Goal: Transaction & Acquisition: Purchase product/service

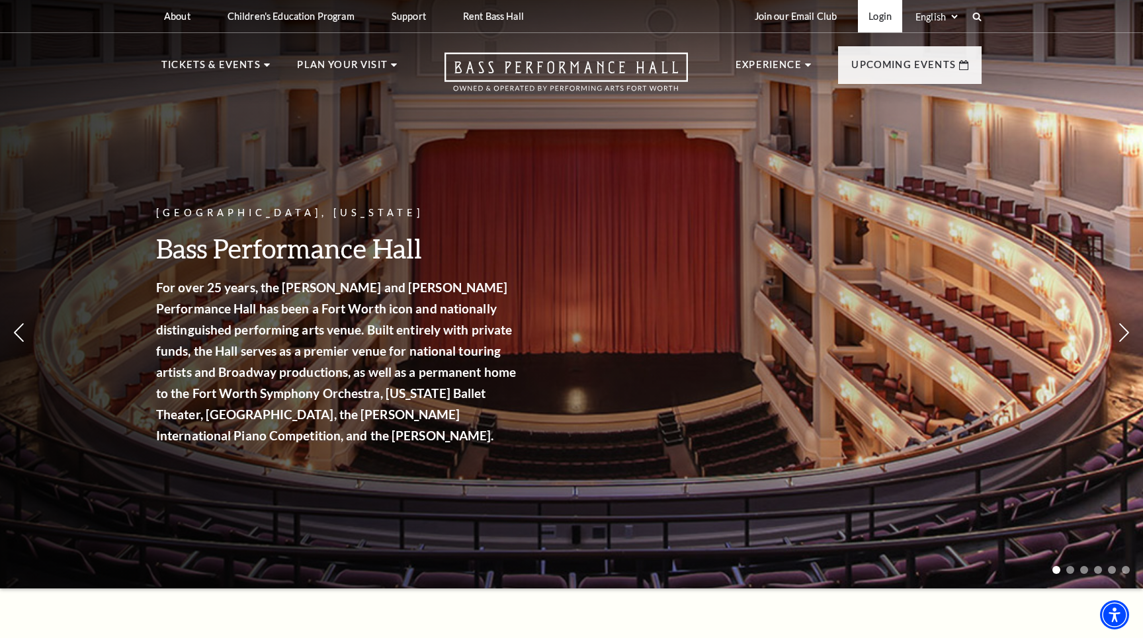
click at [876, 17] on link "Login" at bounding box center [880, 16] width 44 height 32
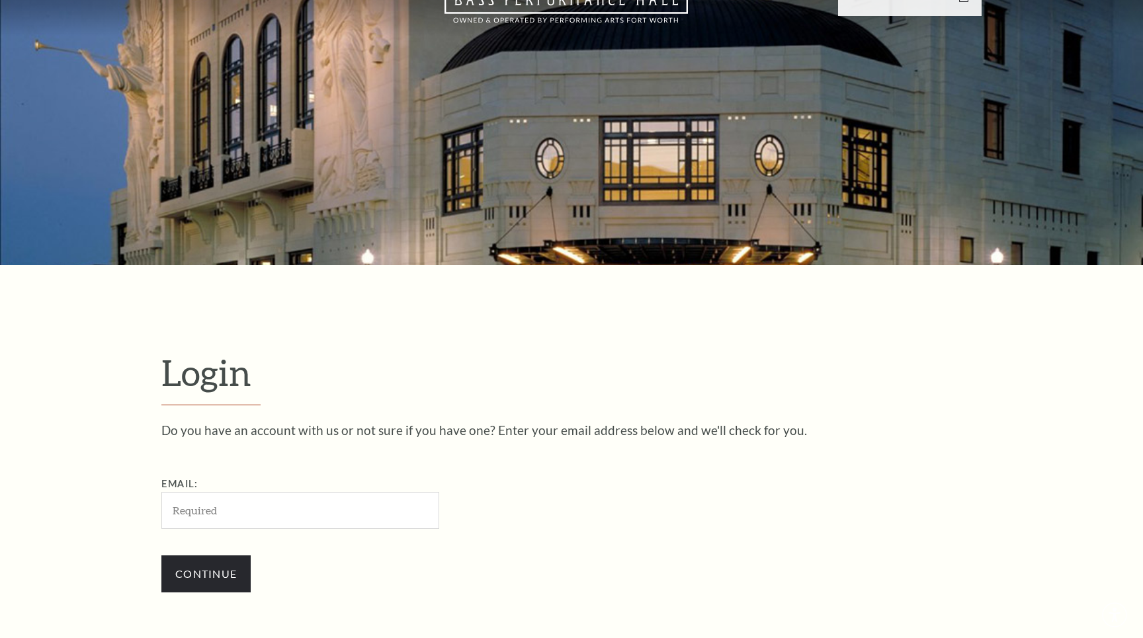
scroll to position [419, 0]
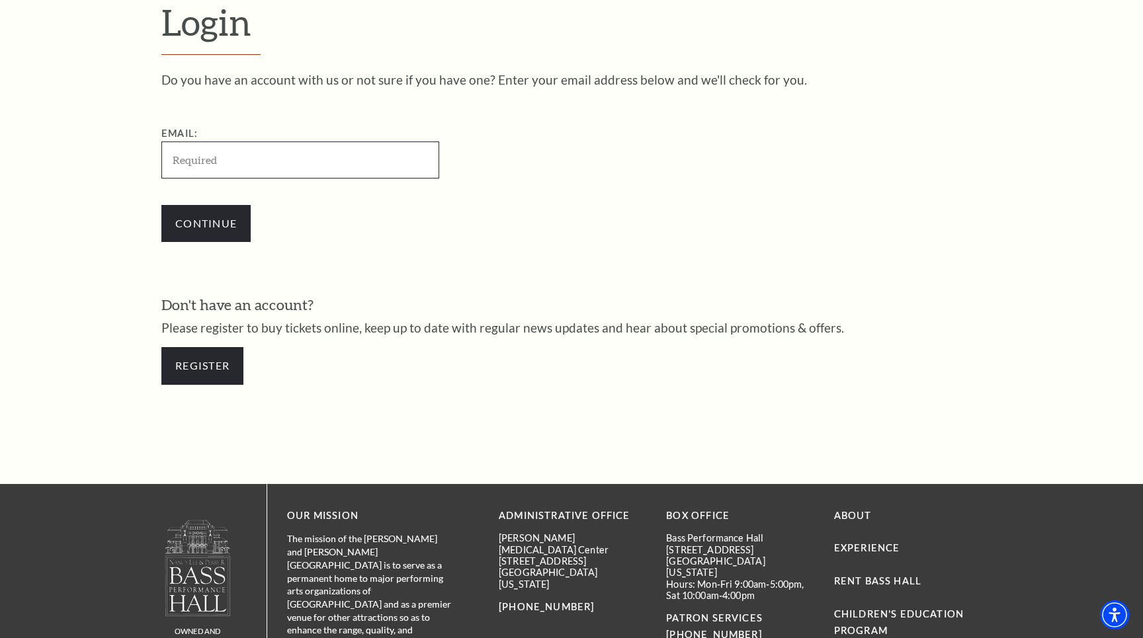
type input "awd1229@gmail.com"
click at [238, 210] on input "Continue" at bounding box center [205, 223] width 89 height 37
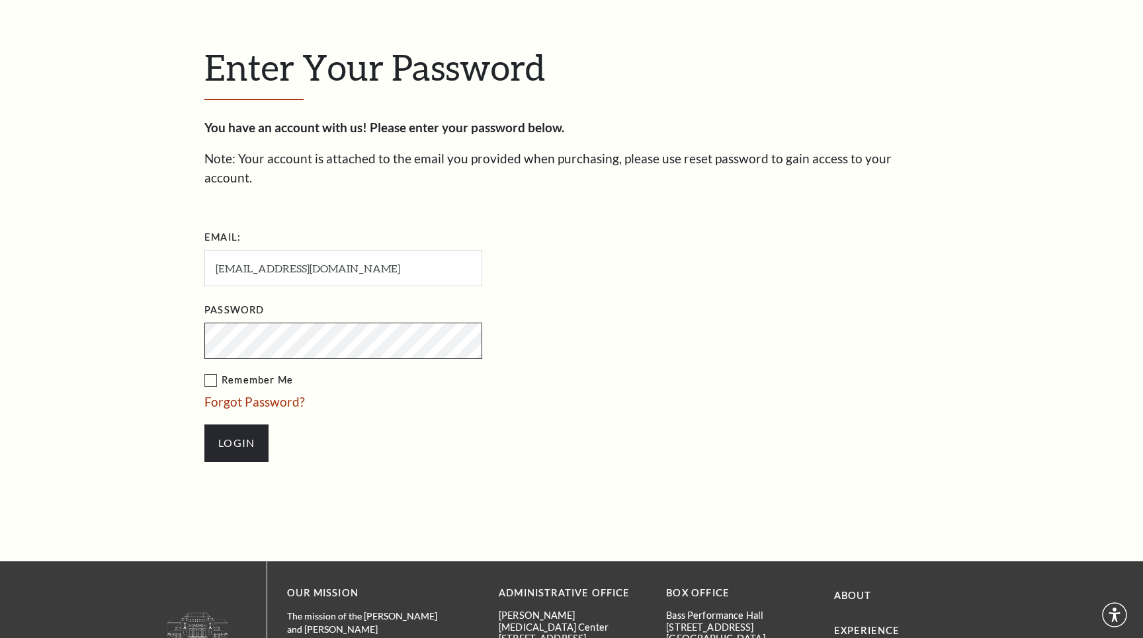
scroll to position [386, 0]
click at [236, 425] on input "Login" at bounding box center [236, 443] width 64 height 37
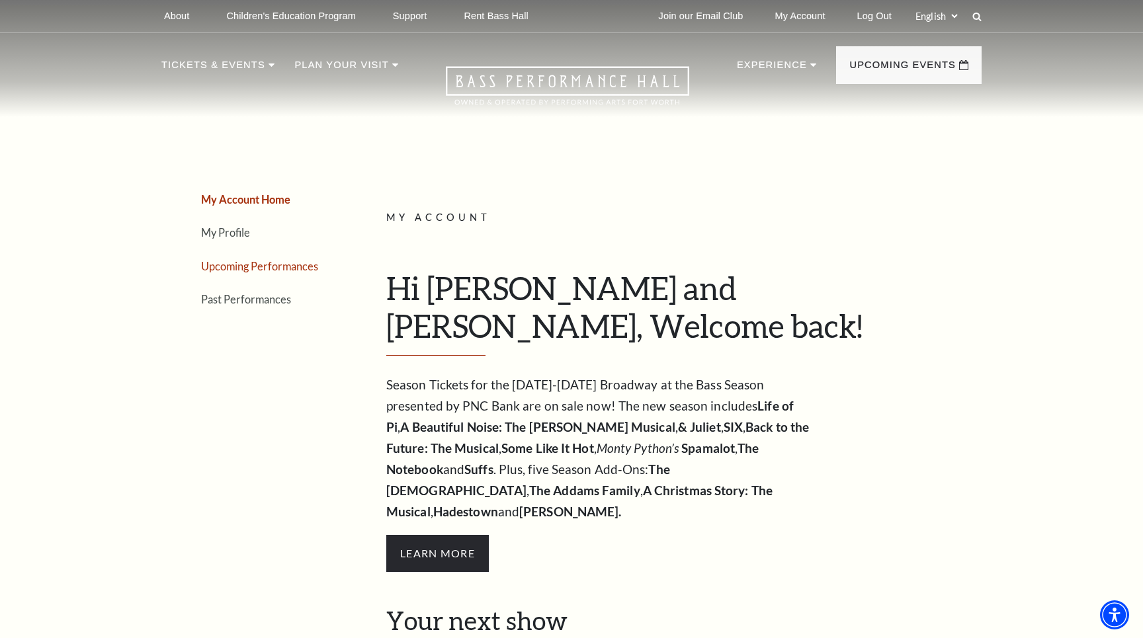
click at [292, 265] on link "Upcoming Performances" at bounding box center [259, 266] width 117 height 13
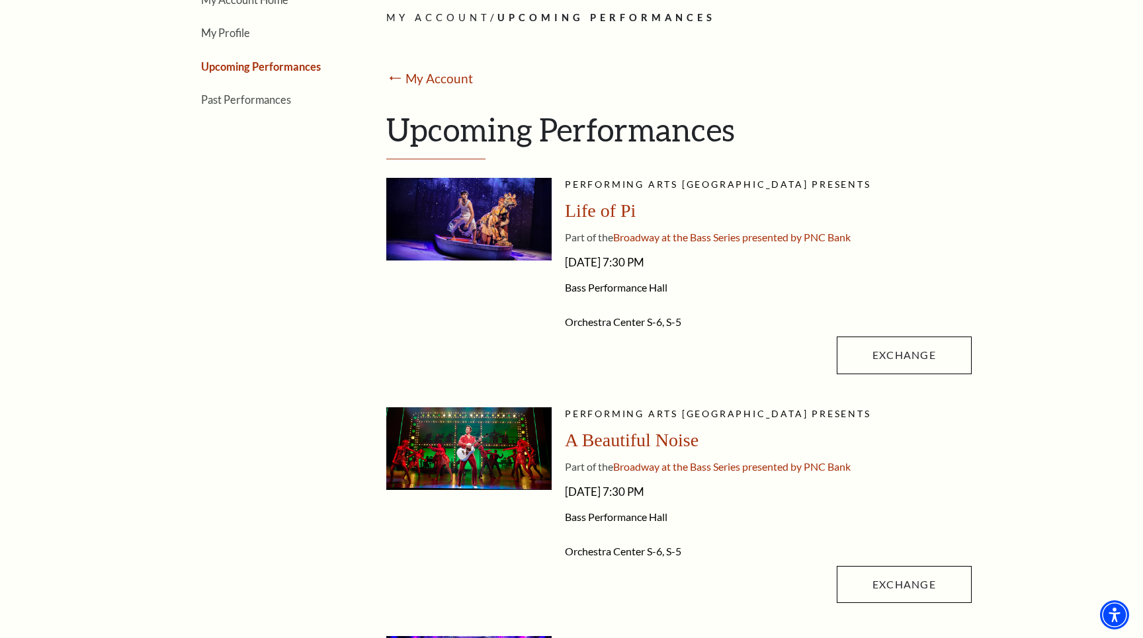
scroll to position [191, 0]
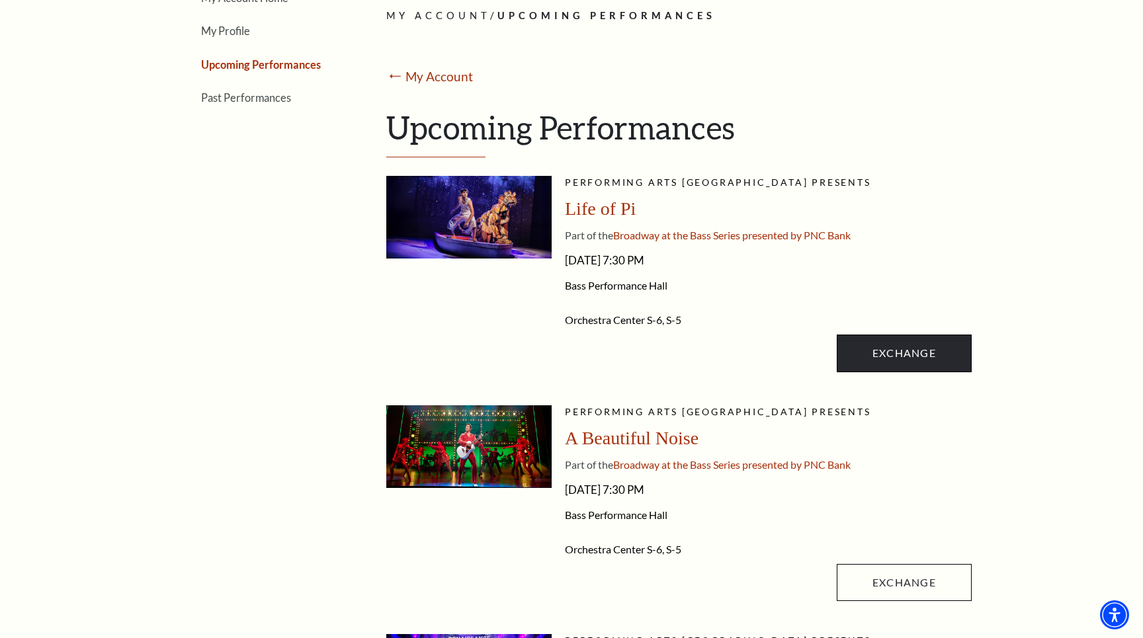
click at [916, 355] on link "Exchange" at bounding box center [904, 353] width 135 height 37
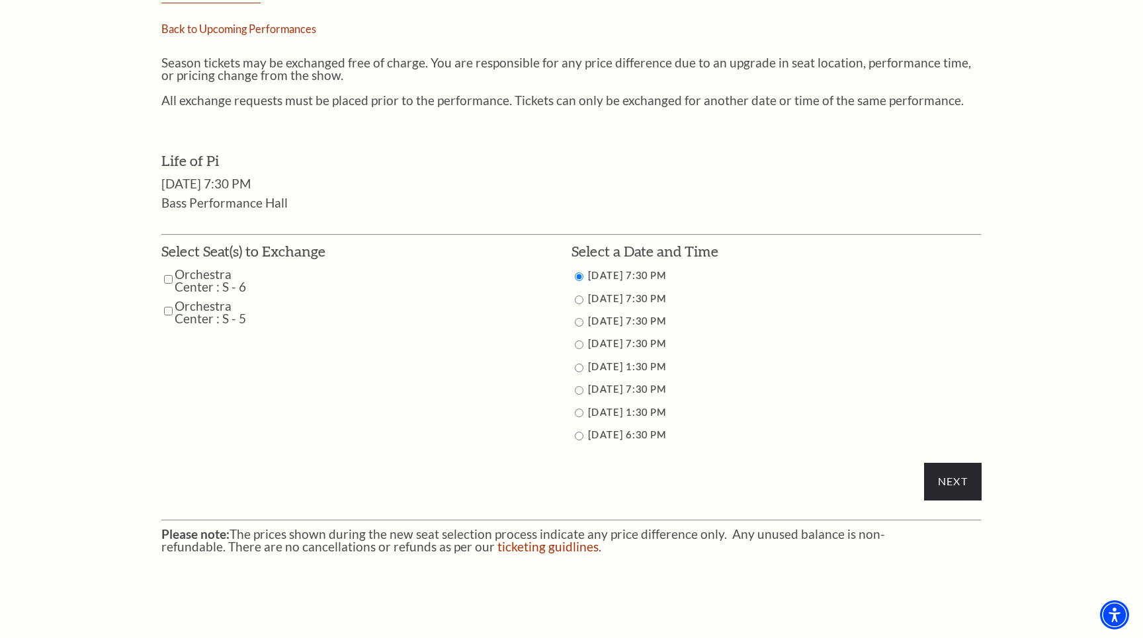
scroll to position [536, 0]
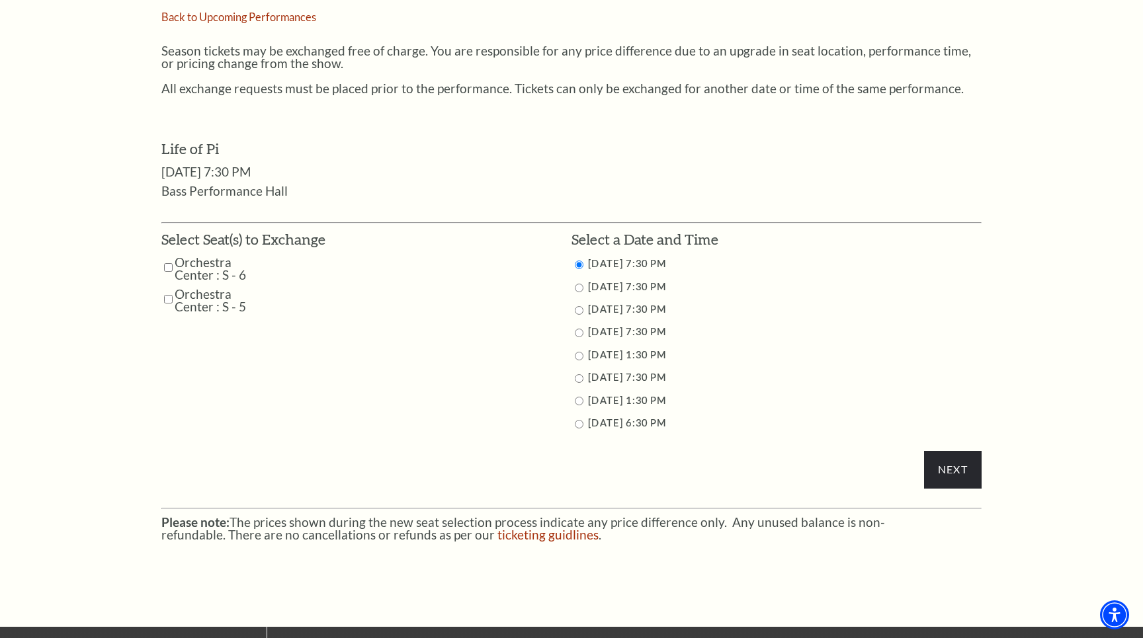
click at [168, 259] on input "Orchestra Center : S - 6" at bounding box center [168, 267] width 9 height 23
checkbox input "true"
click at [167, 288] on input "Orchestra Center : S - 5" at bounding box center [168, 299] width 9 height 23
checkbox input "true"
click at [578, 332] on li "9/26/2025 7:30 PM" at bounding box center [777, 332] width 410 height 17
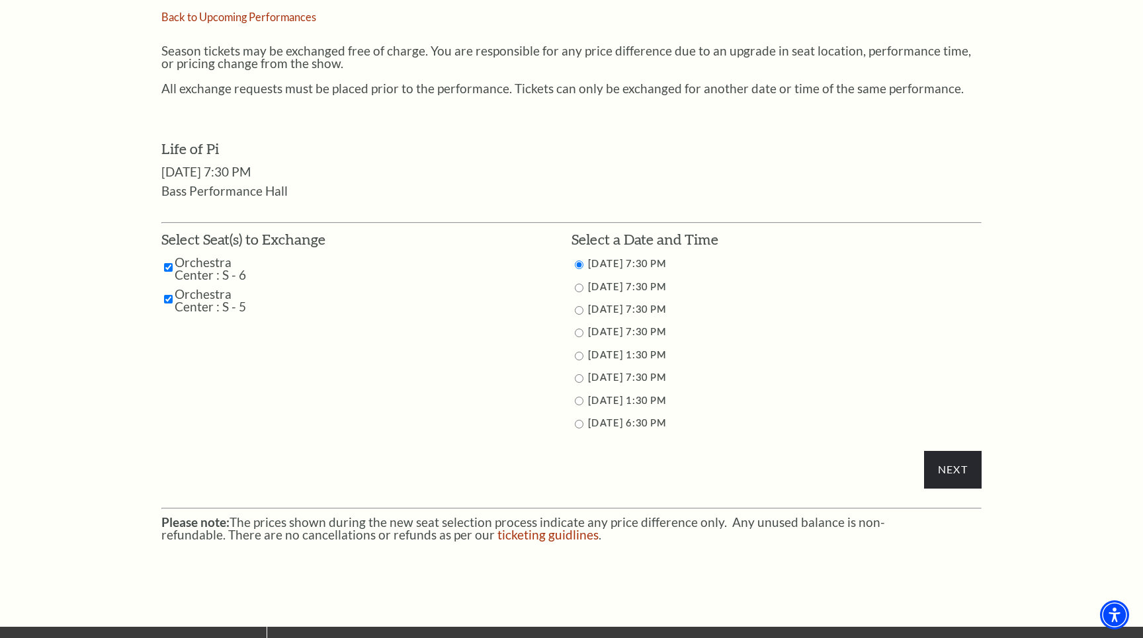
click at [578, 332] on li "9/26/2025 7:30 PM" at bounding box center [777, 332] width 410 height 17
click at [578, 329] on input "9/26/2025 7:30 PM" at bounding box center [579, 333] width 9 height 9
radio input "true"
click at [576, 374] on input "9/27/2025 7:30 PM" at bounding box center [579, 378] width 9 height 9
radio input "true"
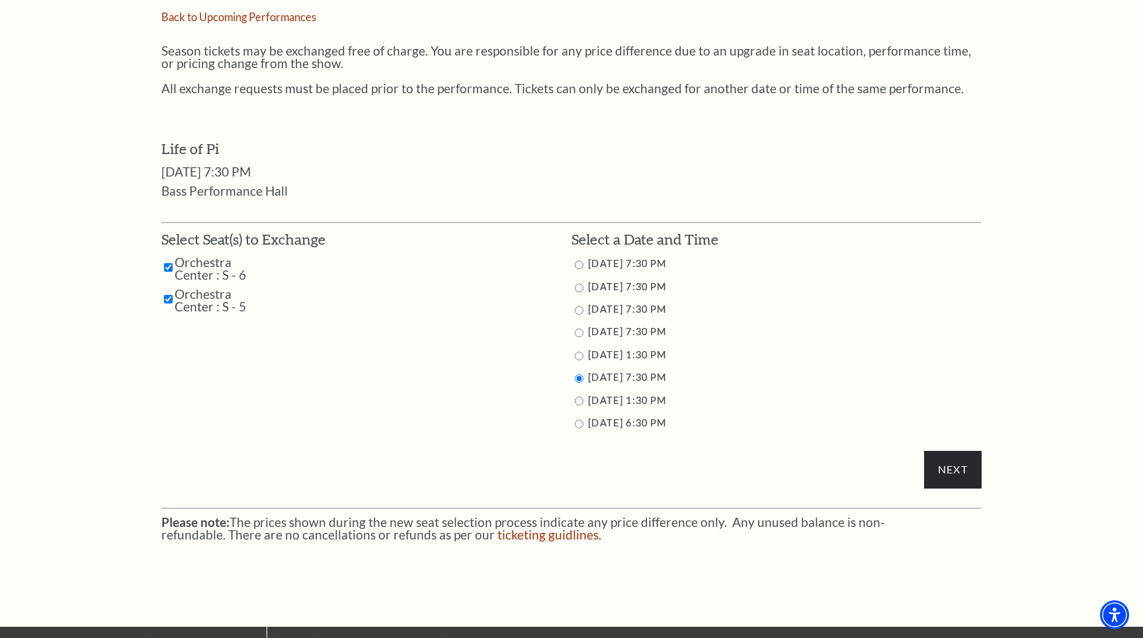
click at [458, 450] on div "Next" at bounding box center [571, 366] width 820 height 273
click at [964, 465] on input "Next" at bounding box center [953, 469] width 58 height 37
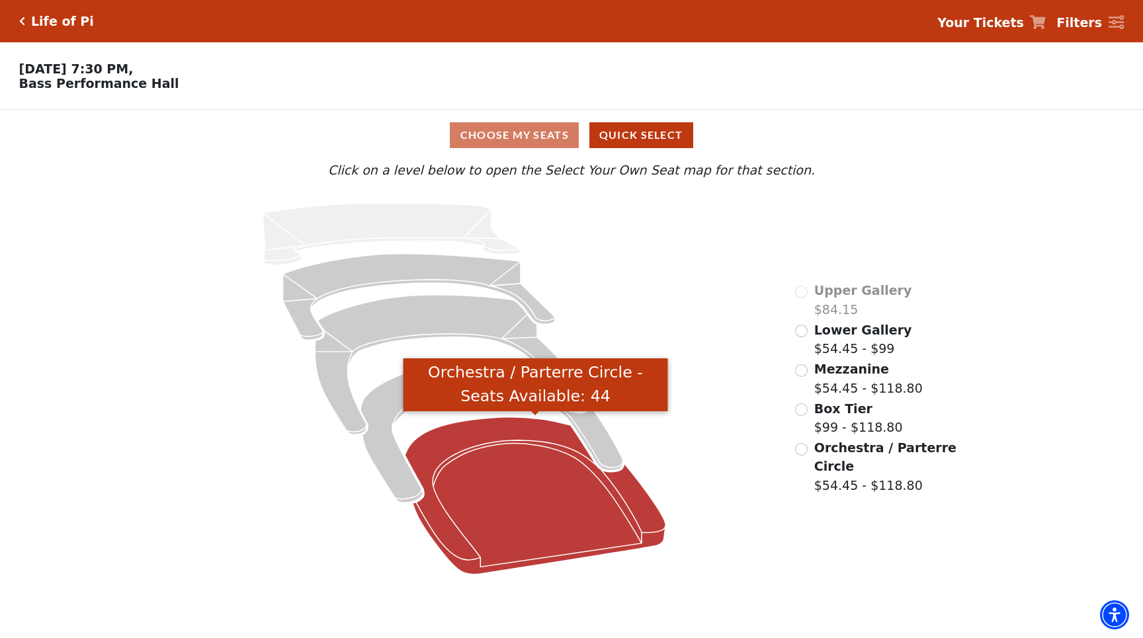
click at [550, 530] on icon "Orchestra / Parterre Circle - Seats Available: 44" at bounding box center [535, 495] width 261 height 157
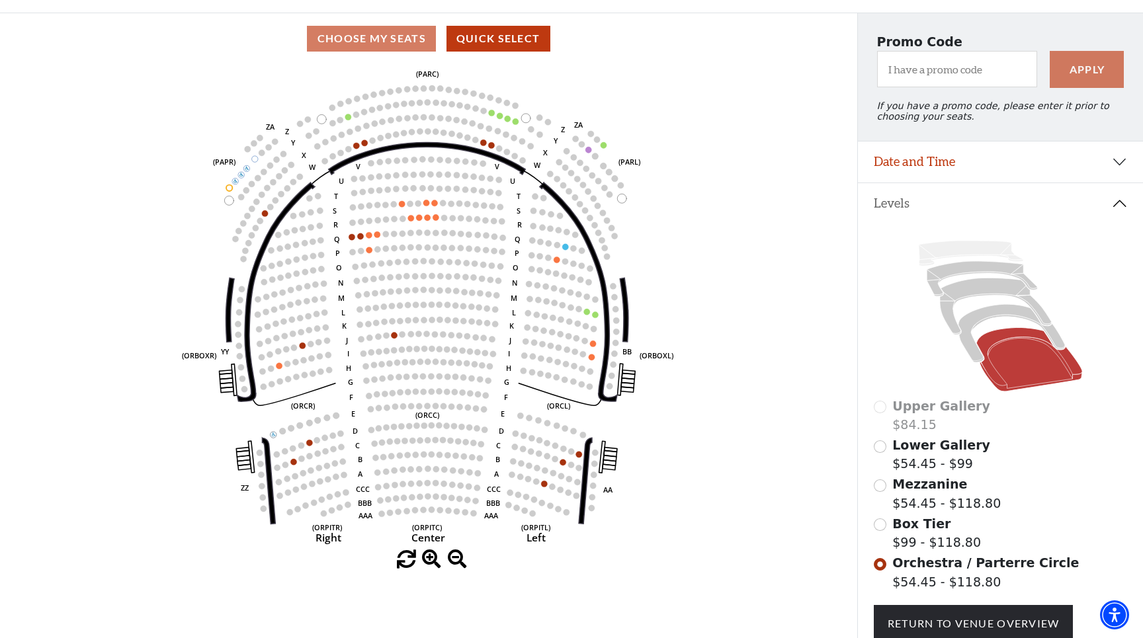
scroll to position [87, 0]
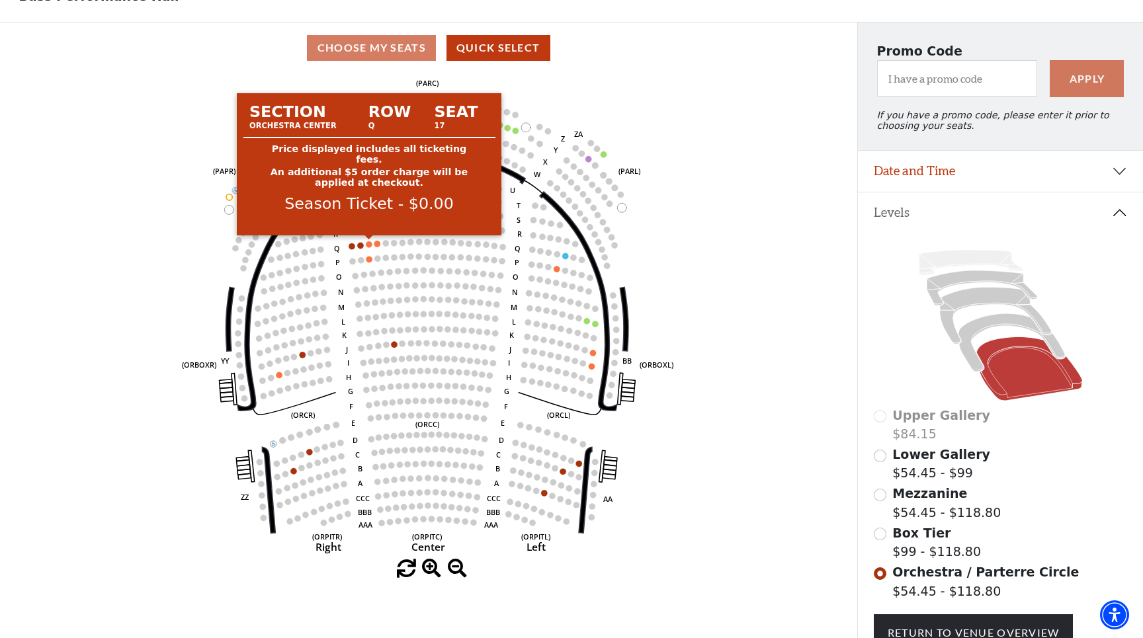
click at [369, 245] on circle at bounding box center [369, 244] width 6 height 6
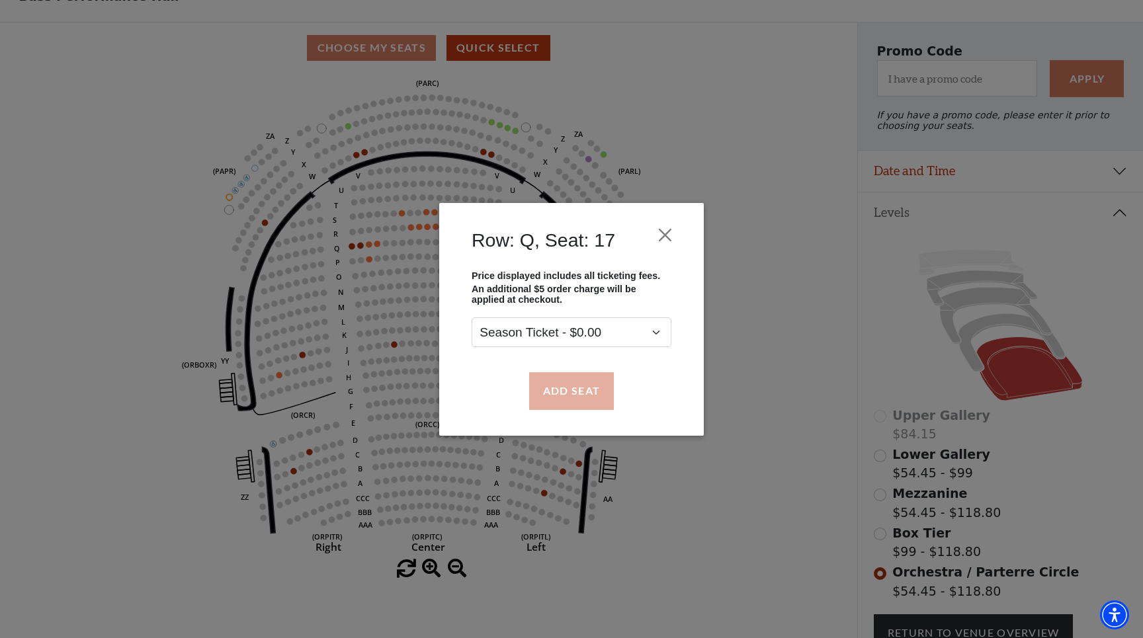
click at [581, 398] on button "Add Seat" at bounding box center [571, 390] width 85 height 37
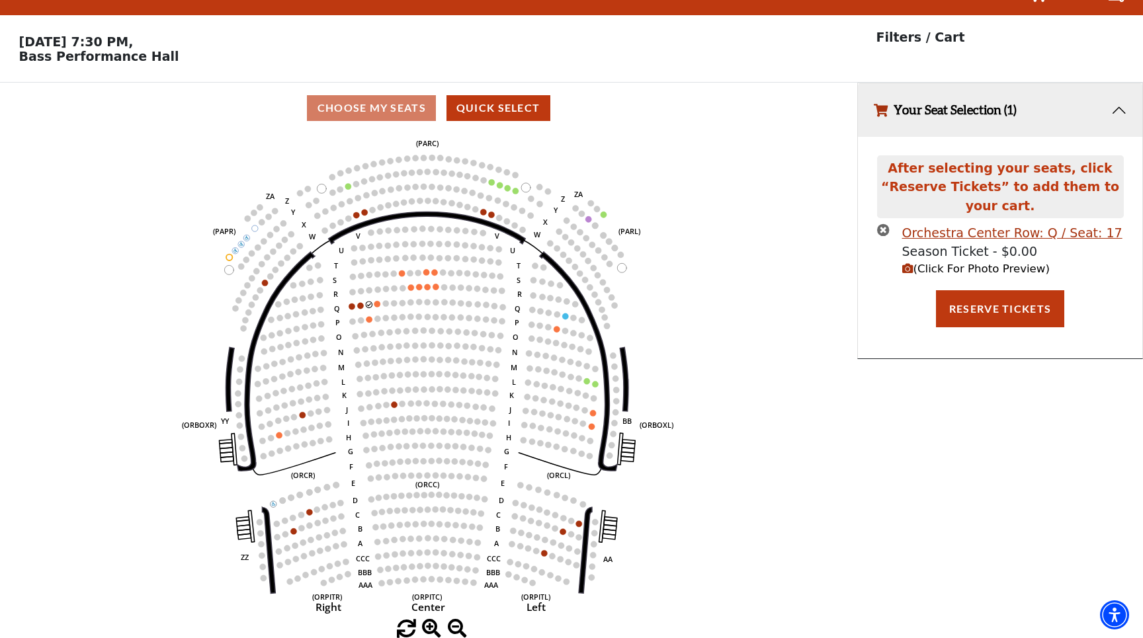
scroll to position [0, 0]
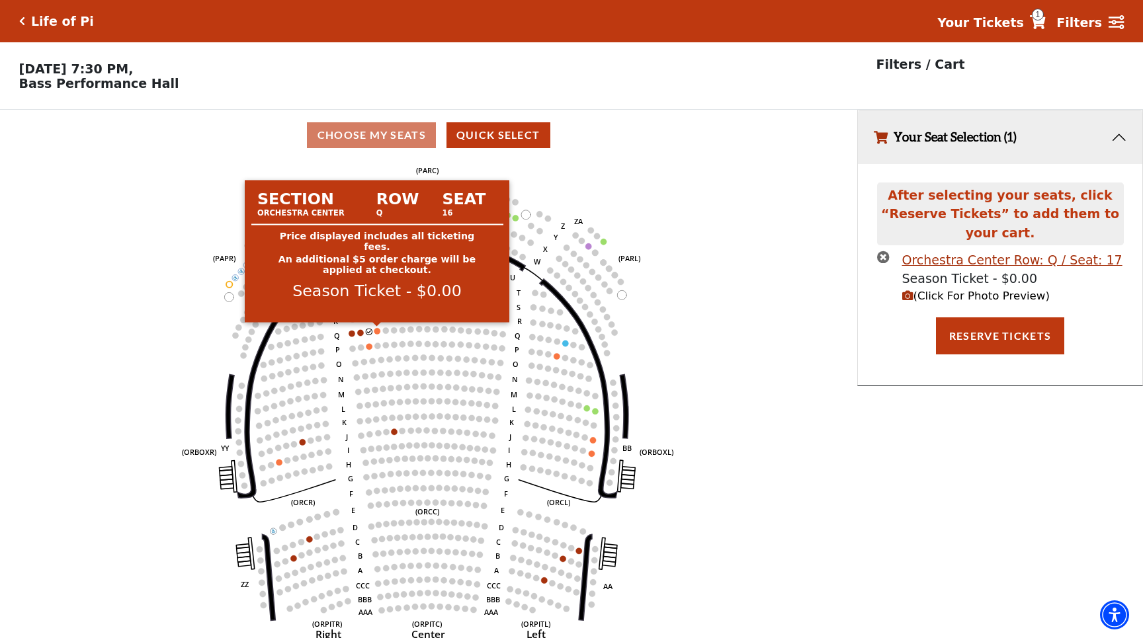
click at [378, 330] on circle at bounding box center [377, 331] width 6 height 6
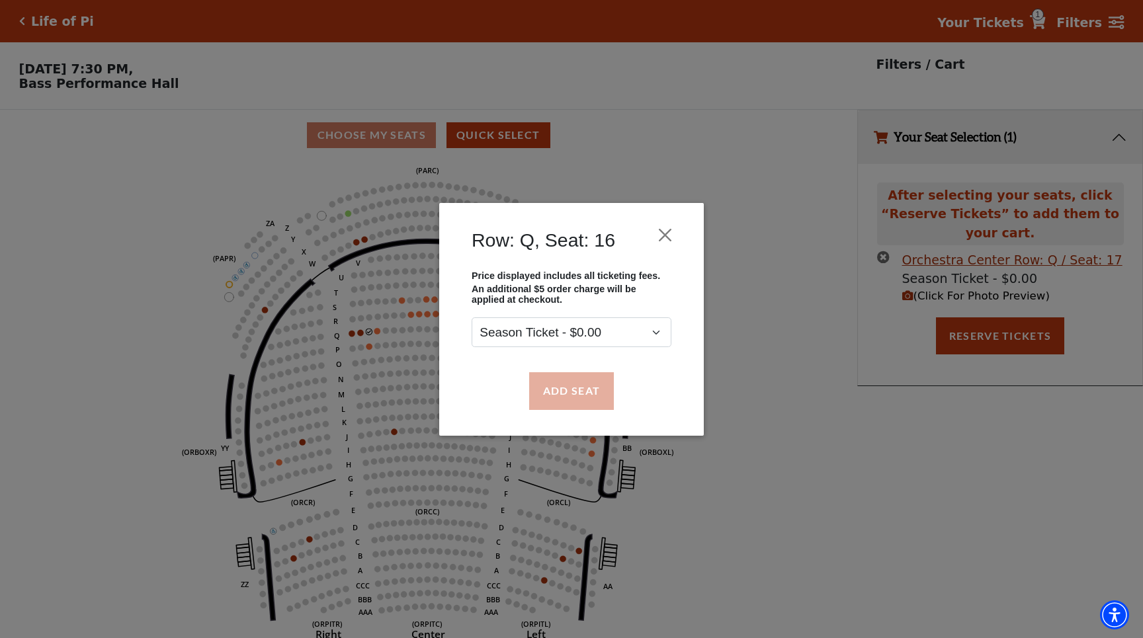
click at [583, 390] on button "Add Seat" at bounding box center [571, 390] width 85 height 37
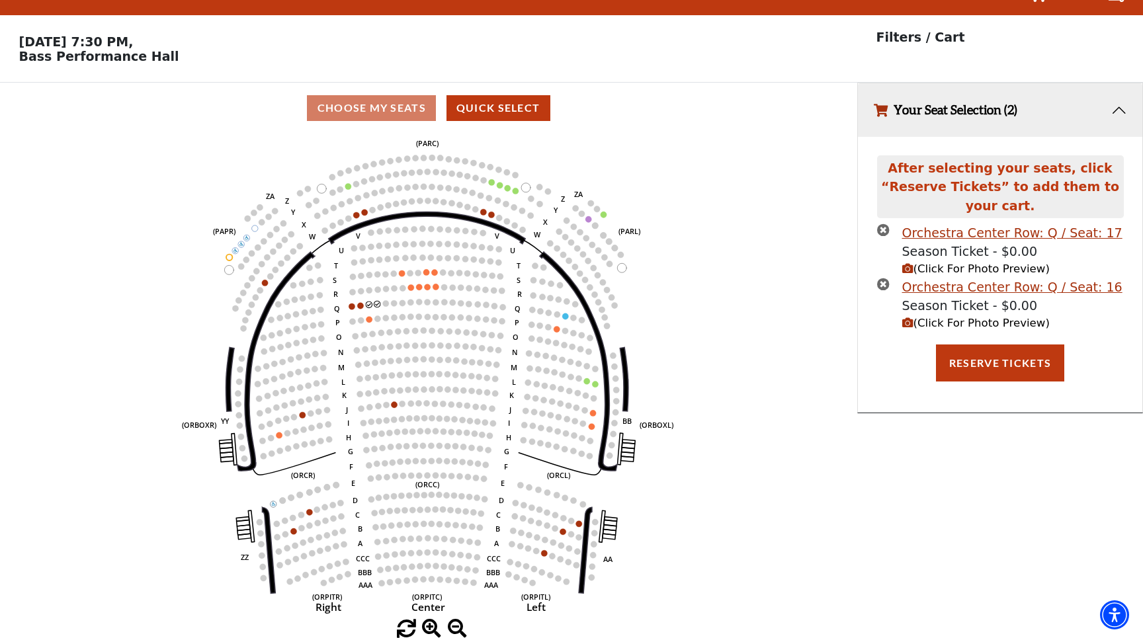
scroll to position [26, 0]
click at [991, 367] on button "Reserve Tickets" at bounding box center [1000, 363] width 128 height 37
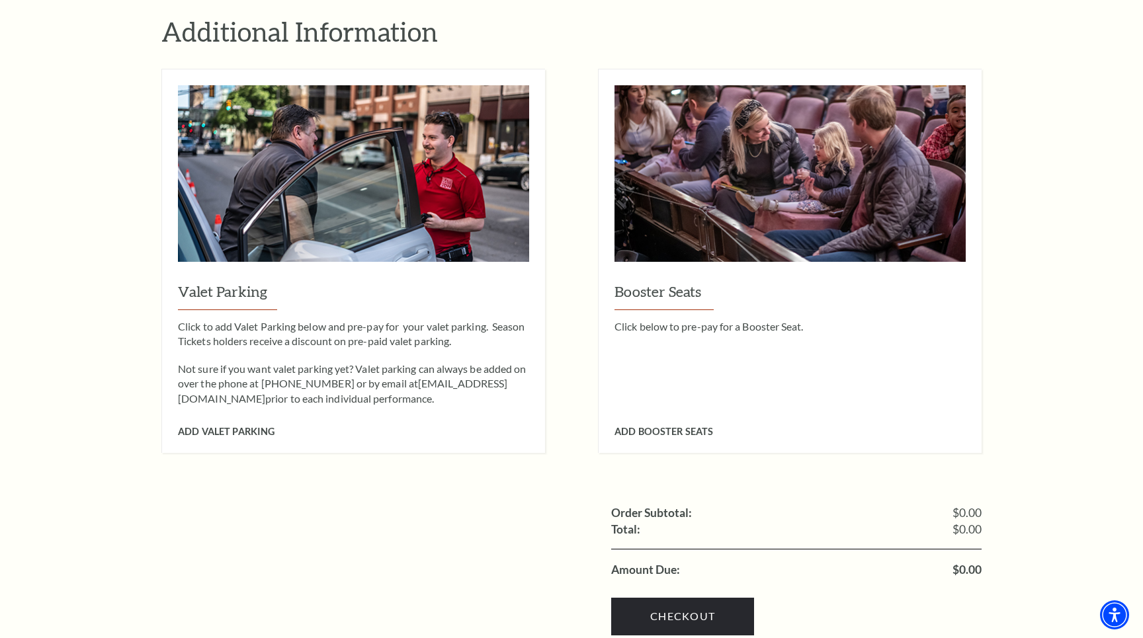
scroll to position [1190, 0]
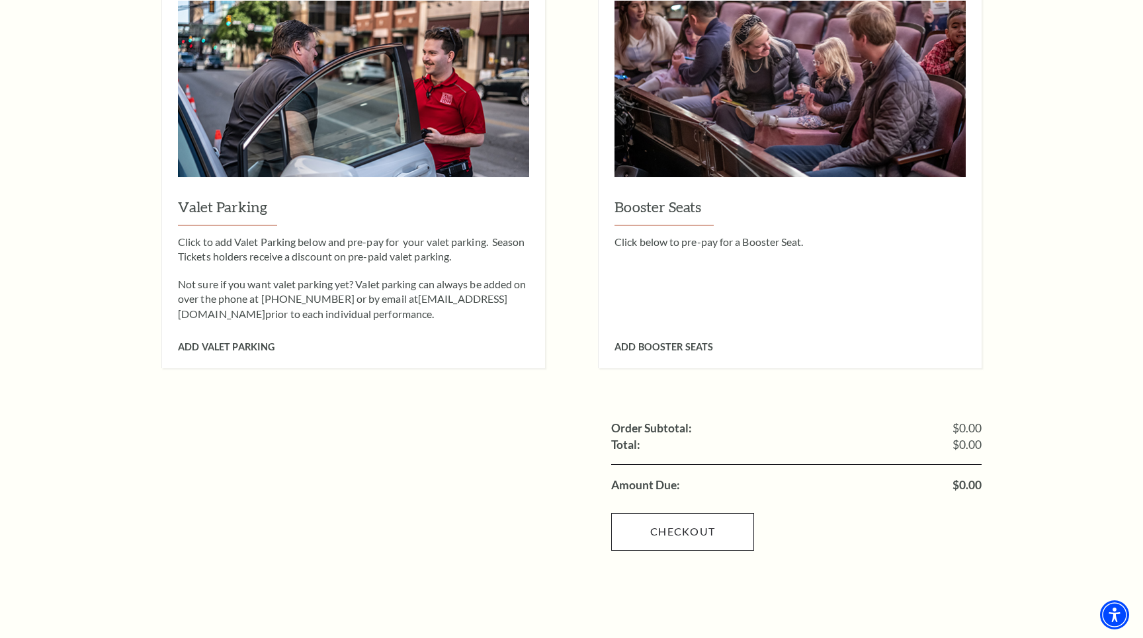
click at [676, 513] on link "Checkout" at bounding box center [682, 531] width 143 height 37
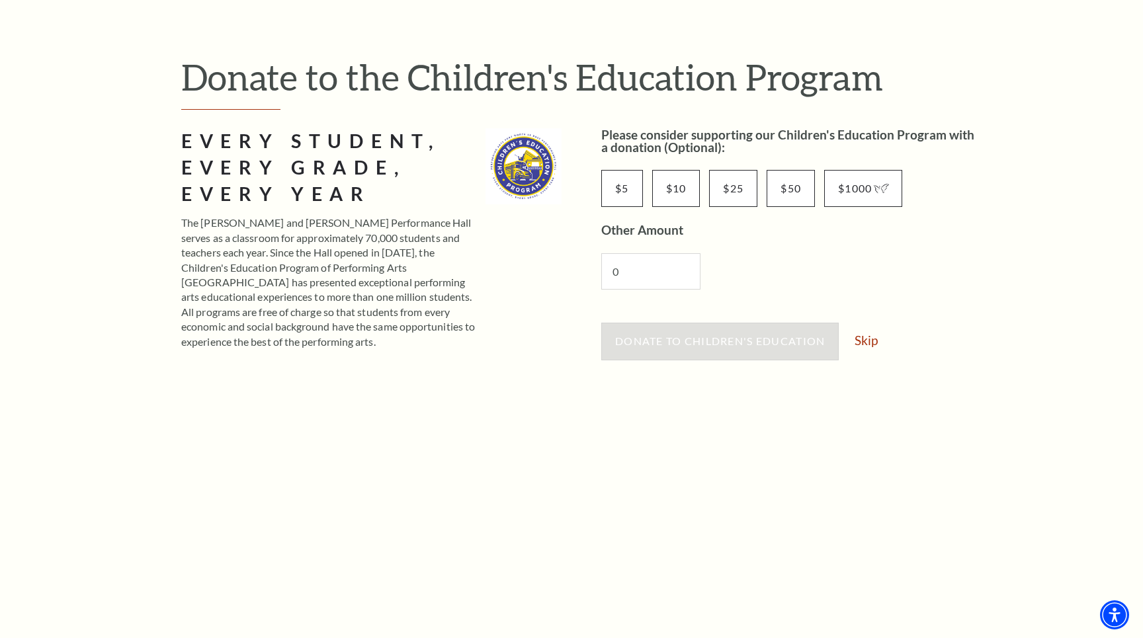
scroll to position [107, 0]
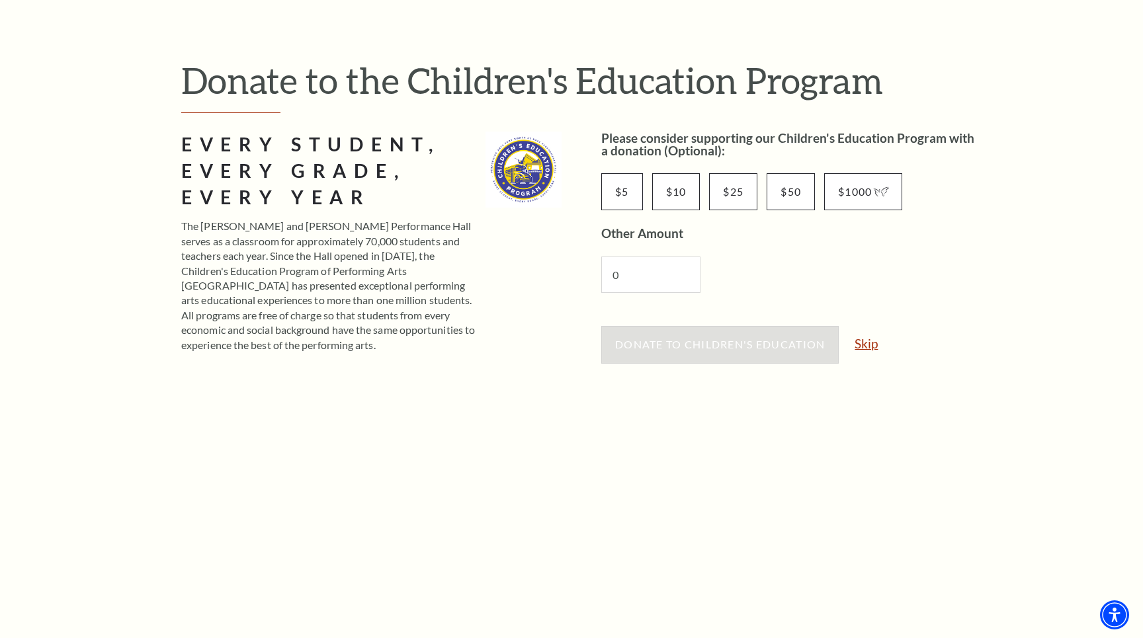
click at [869, 343] on link "Skip" at bounding box center [866, 343] width 23 height 13
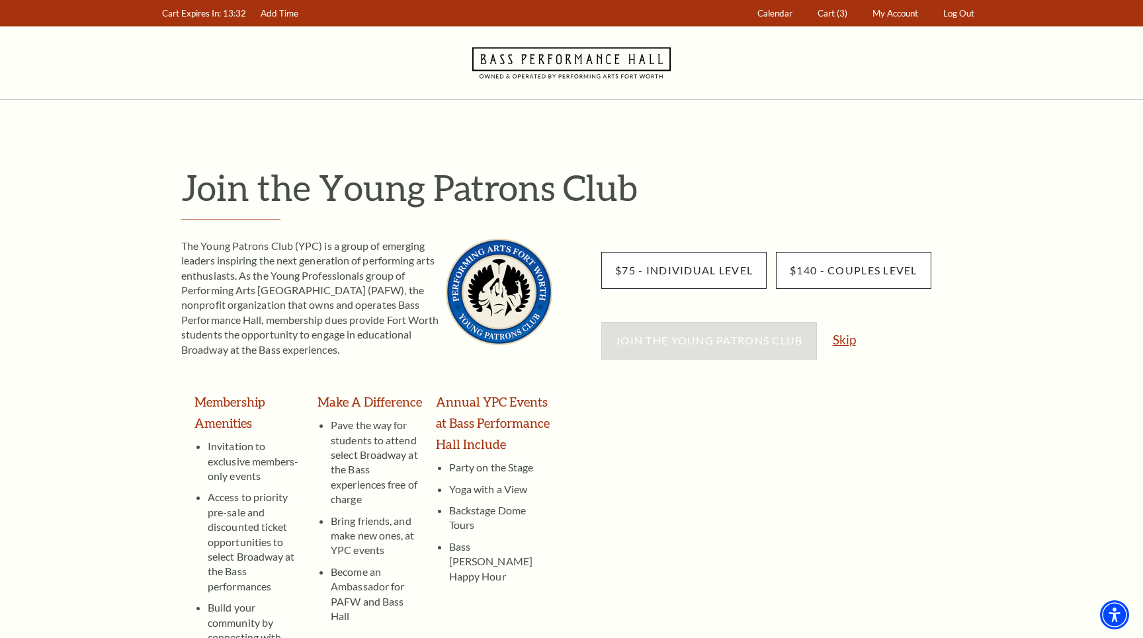
click at [844, 337] on link "Skip" at bounding box center [844, 339] width 23 height 13
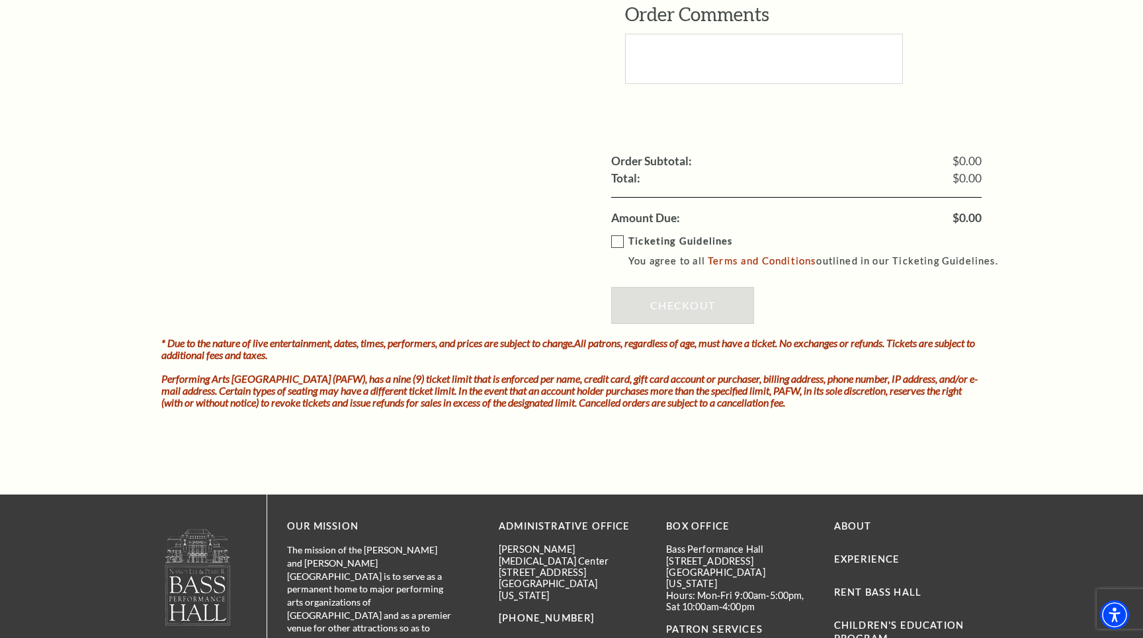
scroll to position [1246, 0]
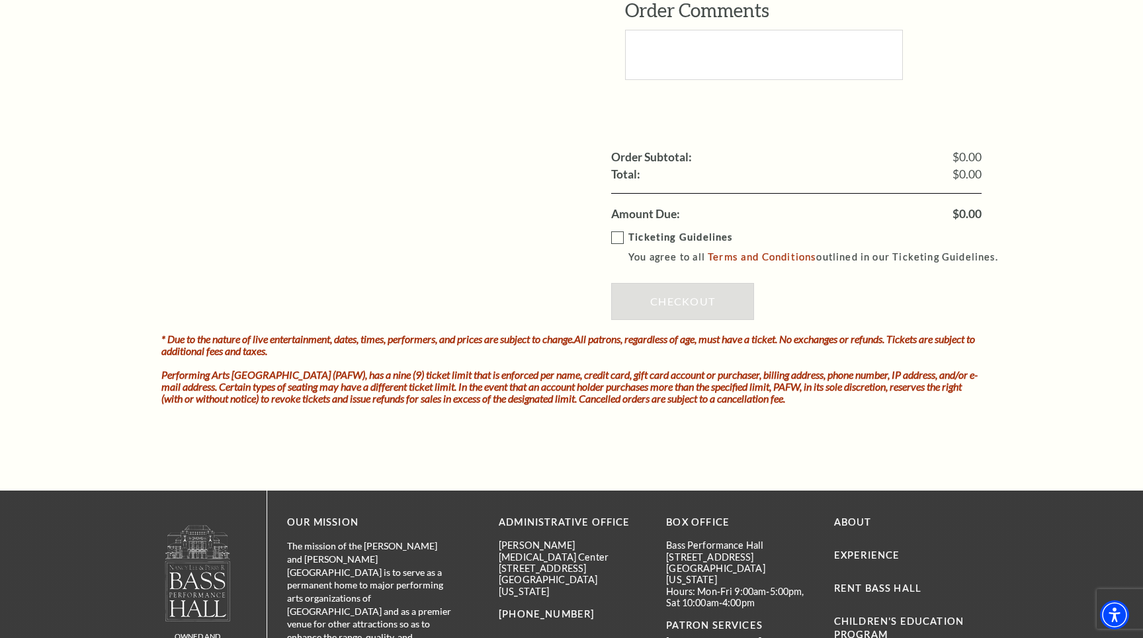
click at [620, 230] on label "Ticketing Guidelines You agree to all Terms and Conditions outlined in our Tick…" at bounding box center [810, 248] width 399 height 36
click at [0, 0] on input "Ticketing Guidelines You agree to all Terms and Conditions outlined in our Tick…" at bounding box center [0, 0] width 0 height 0
click at [711, 283] on link "Checkout" at bounding box center [682, 301] width 143 height 37
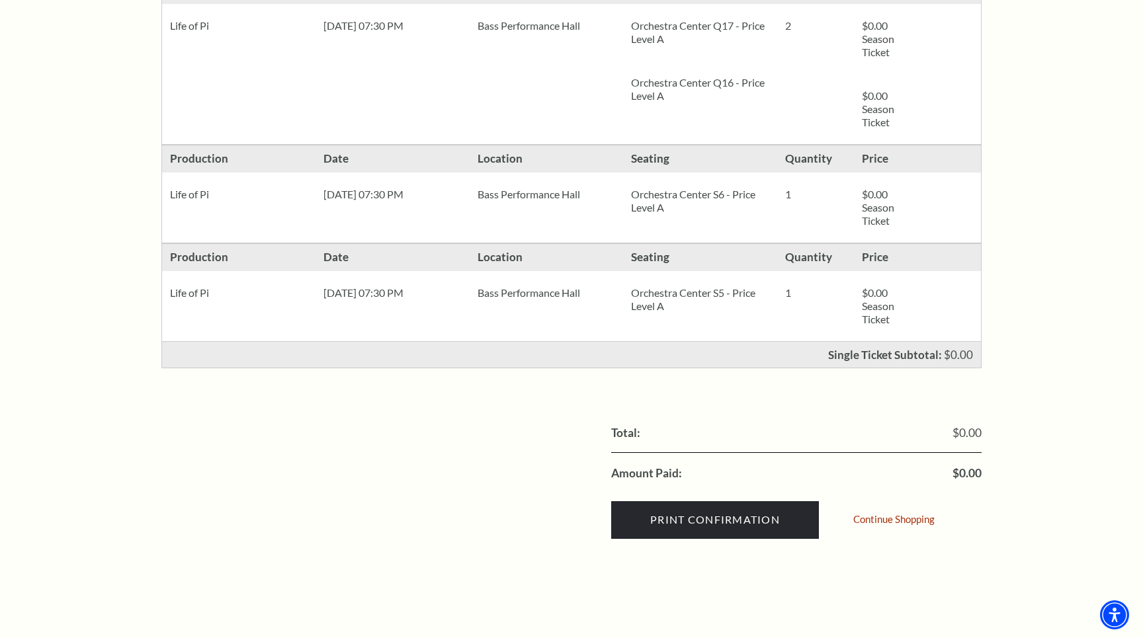
scroll to position [366, 0]
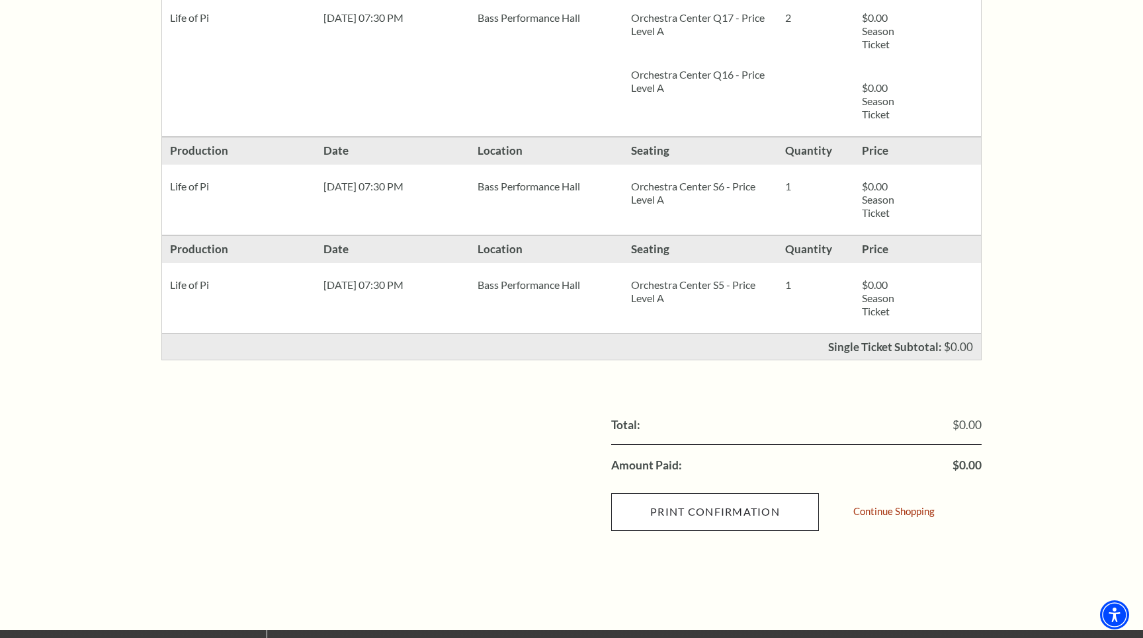
click at [779, 503] on input "Print Confirmation" at bounding box center [715, 512] width 208 height 37
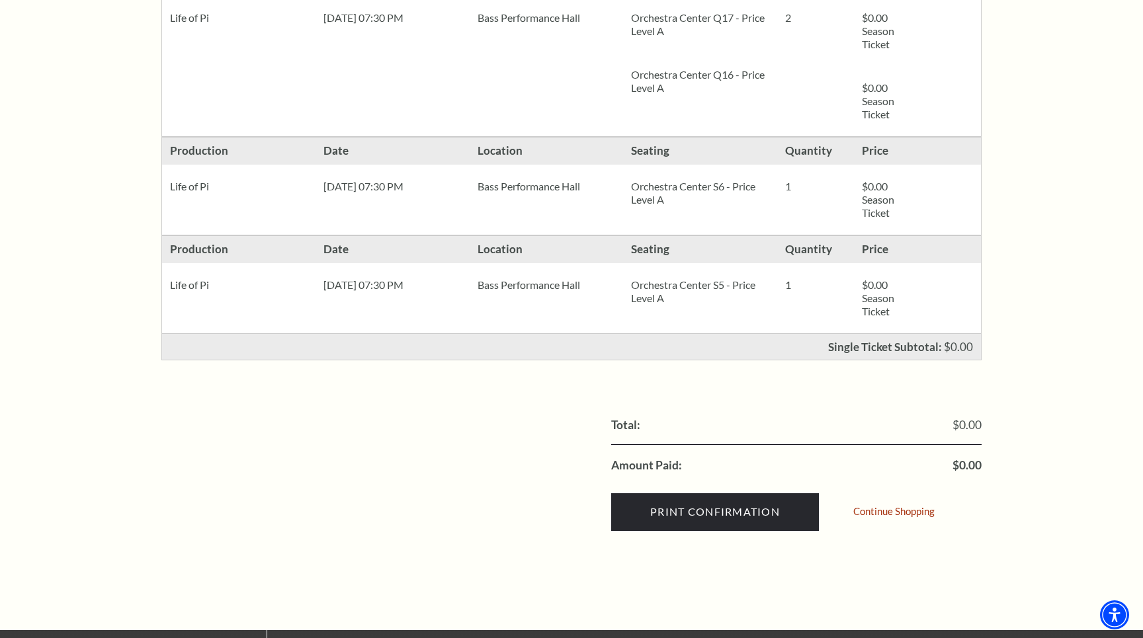
scroll to position [150, 0]
